Goal: Task Accomplishment & Management: Use online tool/utility

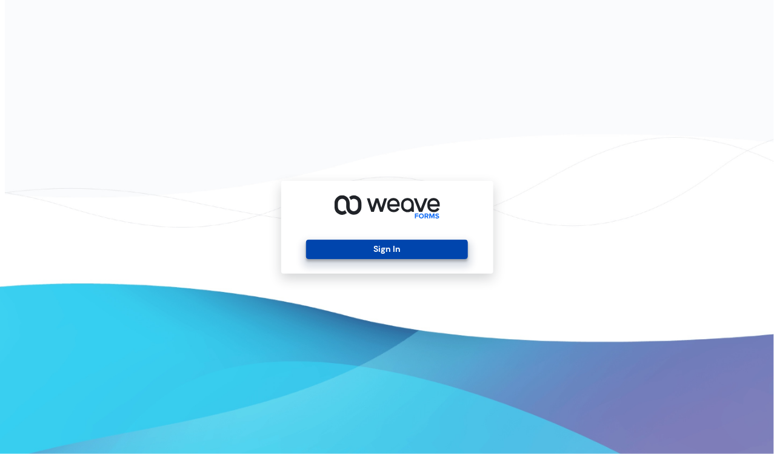
click at [332, 249] on button "Sign In" at bounding box center [387, 249] width 162 height 19
